Goal: Navigation & Orientation: Find specific page/section

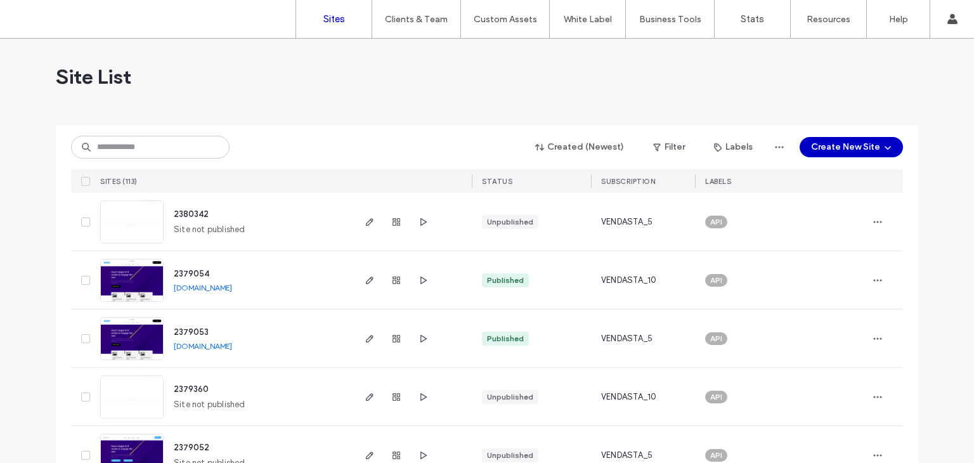
click at [206, 152] on input at bounding box center [150, 147] width 159 height 23
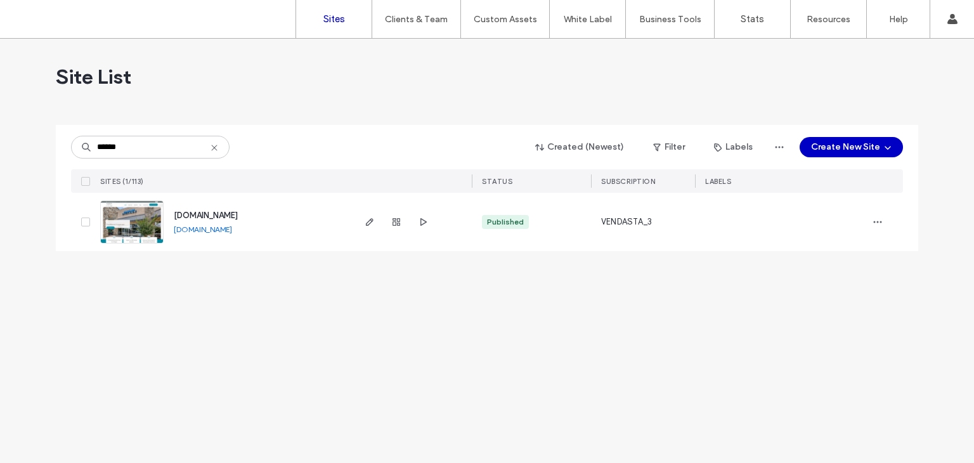
type input "******"
click at [205, 155] on input "******" at bounding box center [150, 147] width 159 height 23
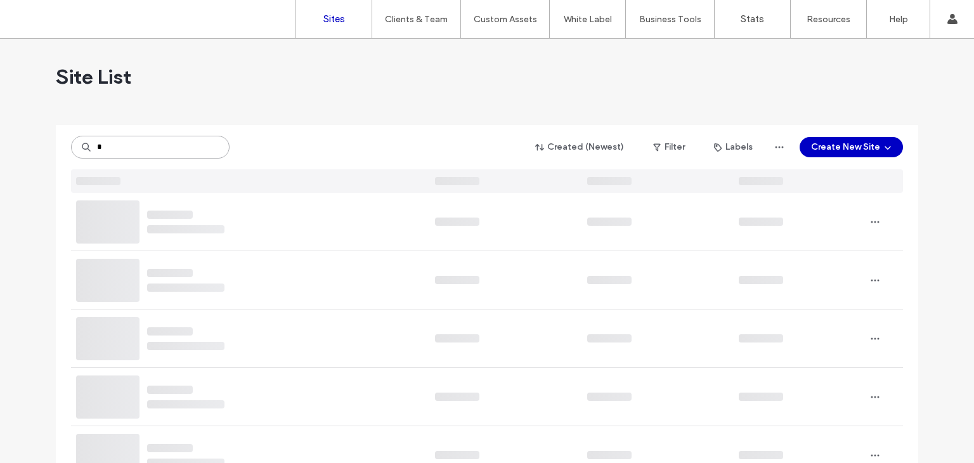
type input "*"
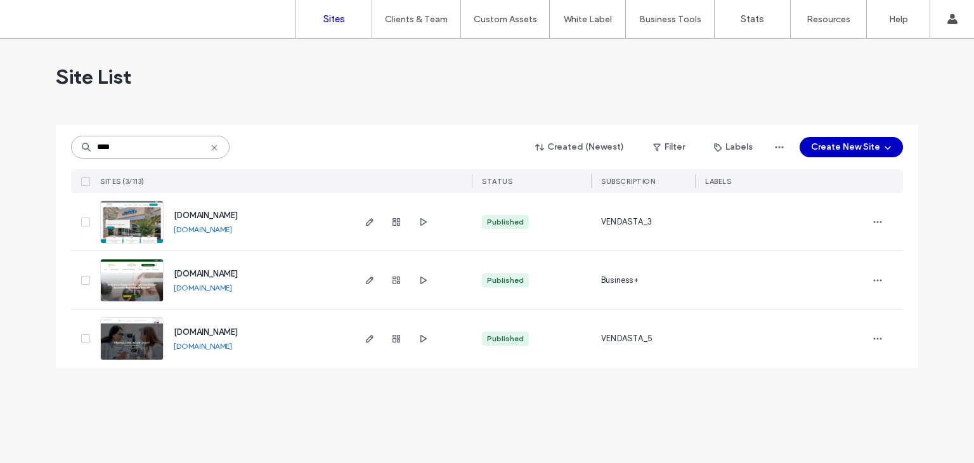
type input "****"
click at [131, 288] on img at bounding box center [132, 302] width 62 height 86
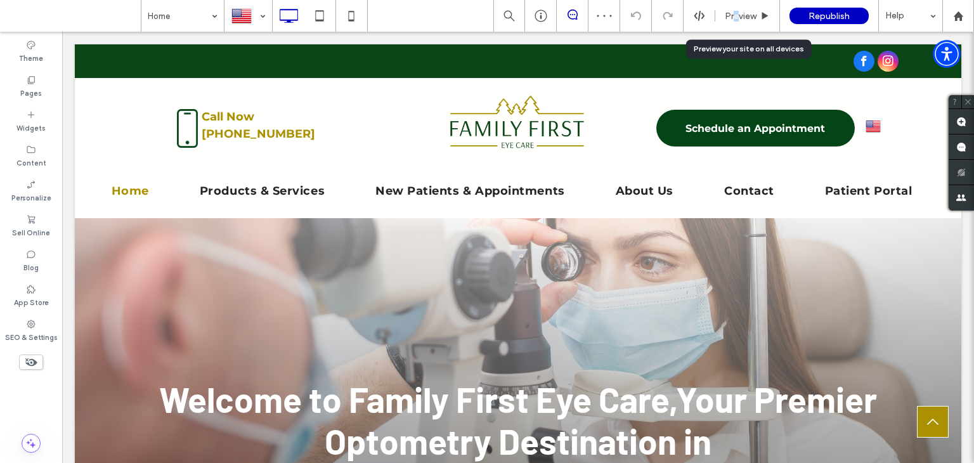
click at [739, 22] on div "Preview" at bounding box center [747, 16] width 65 height 32
click at [740, 26] on div "Preview" at bounding box center [747, 16] width 65 height 32
click at [750, 11] on span "Preview" at bounding box center [741, 16] width 32 height 11
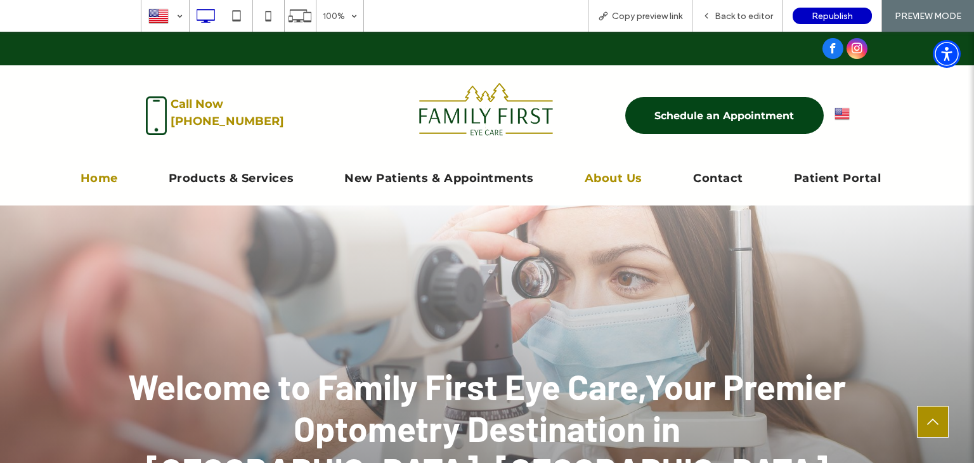
click at [589, 171] on span "About Us" at bounding box center [614, 178] width 58 height 17
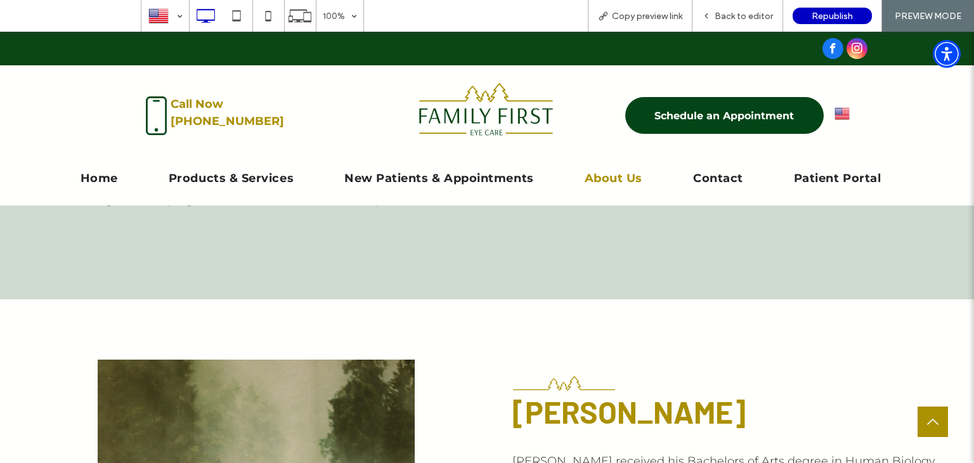
scroll to position [1179, 0]
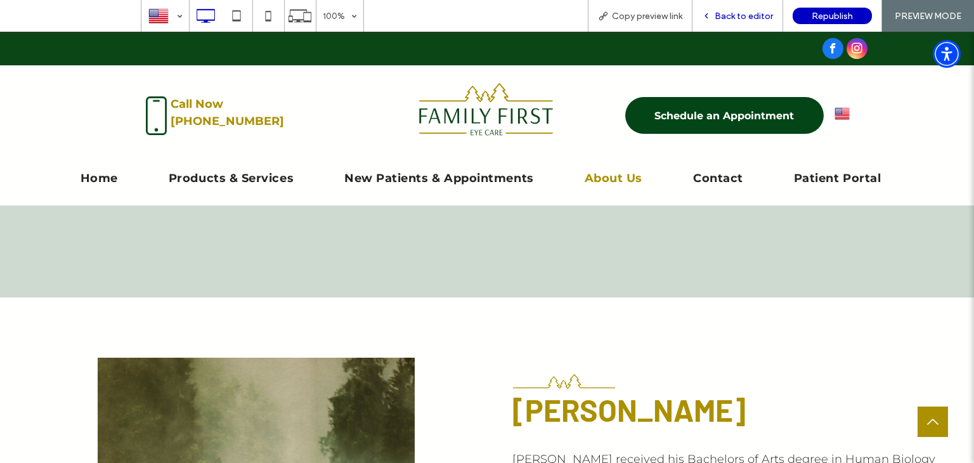
click at [746, 25] on div "Back to editor" at bounding box center [738, 16] width 91 height 32
click at [744, 26] on div "Back to editor" at bounding box center [738, 16] width 91 height 32
click at [741, 21] on span "Back to editor" at bounding box center [744, 16] width 58 height 11
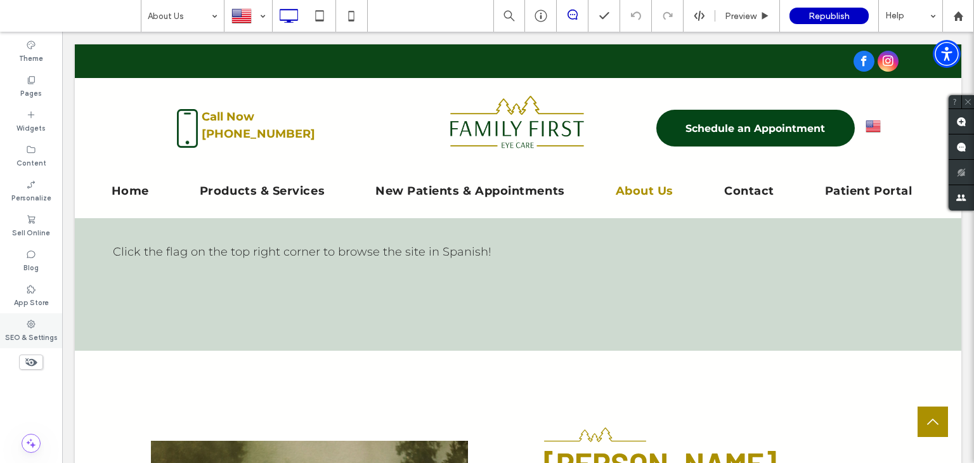
click at [33, 330] on label "SEO & Settings" at bounding box center [31, 336] width 53 height 14
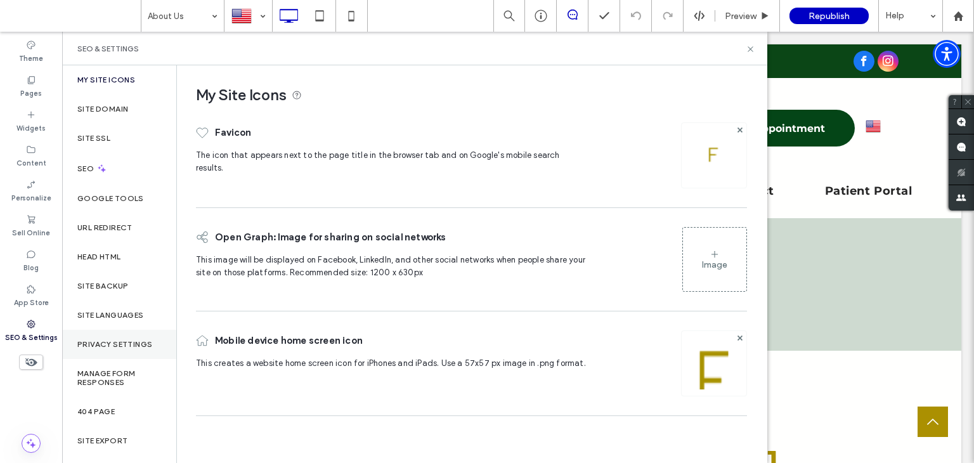
scroll to position [30, 0]
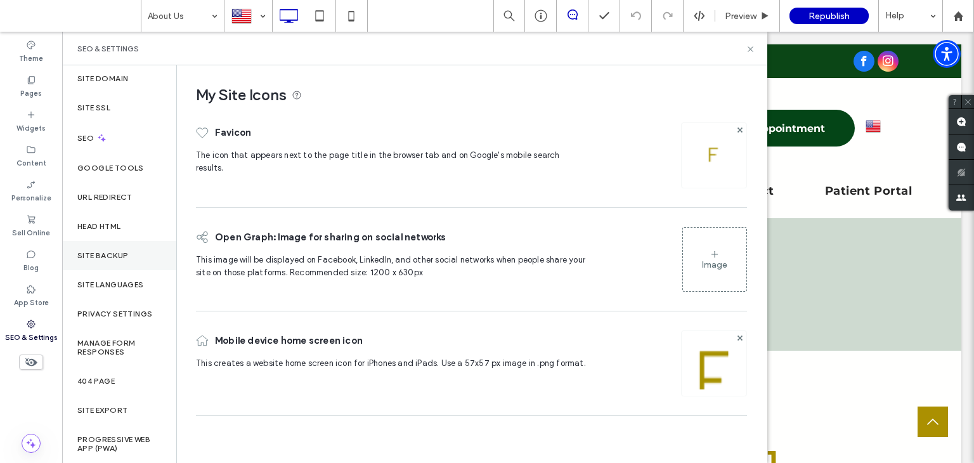
click at [124, 263] on div "Site Backup" at bounding box center [119, 255] width 114 height 29
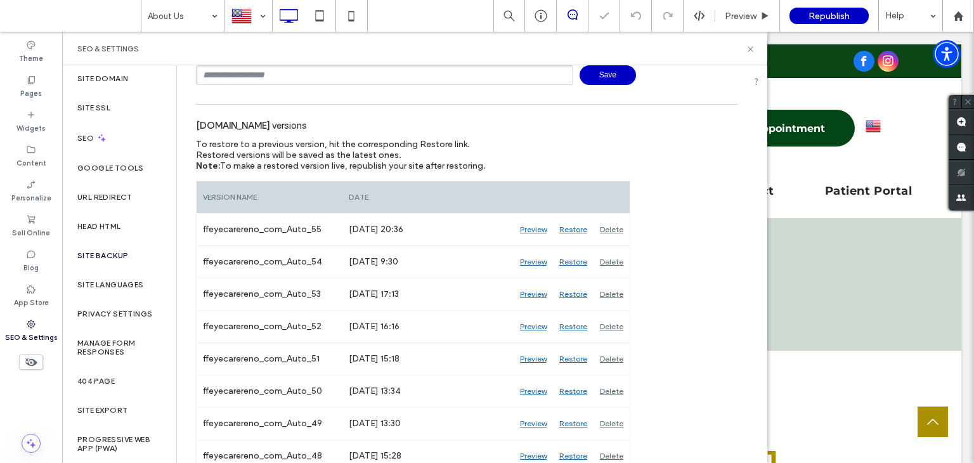
scroll to position [101, 0]
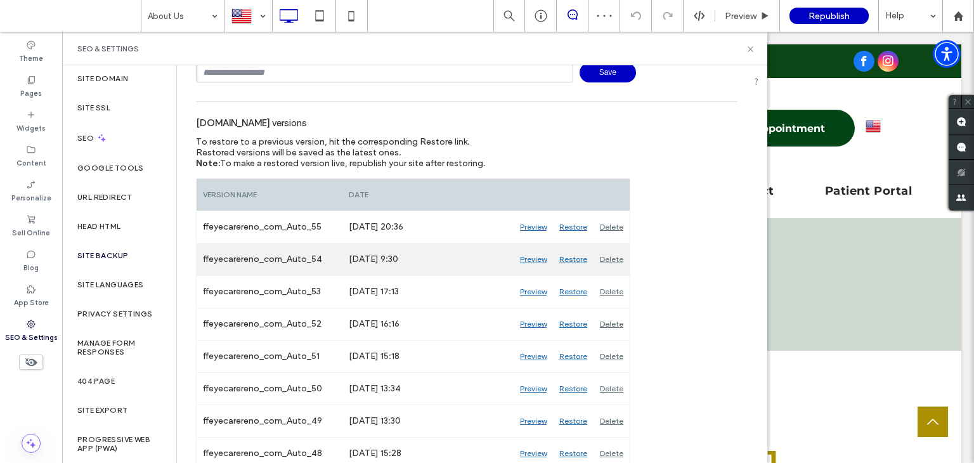
click at [534, 261] on div "Preview" at bounding box center [533, 260] width 39 height 32
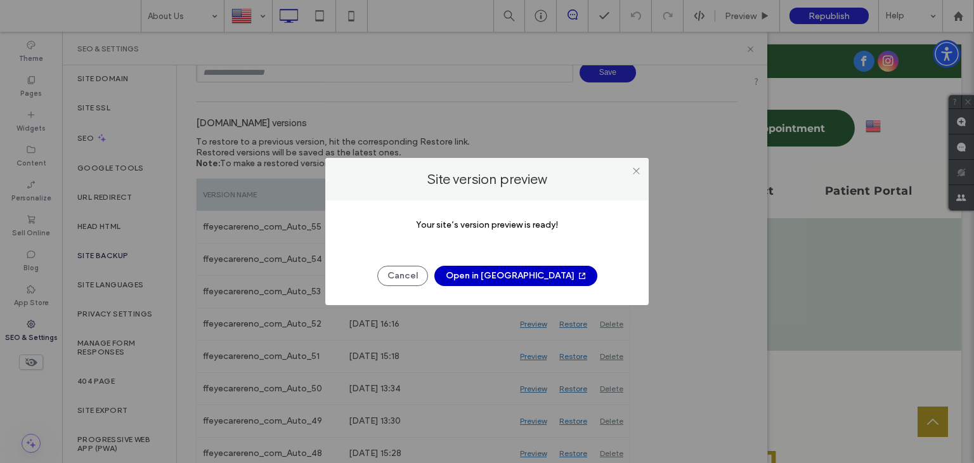
click at [528, 285] on button "Open in [GEOGRAPHIC_DATA]" at bounding box center [515, 276] width 163 height 20
